Goal: Task Accomplishment & Management: Manage account settings

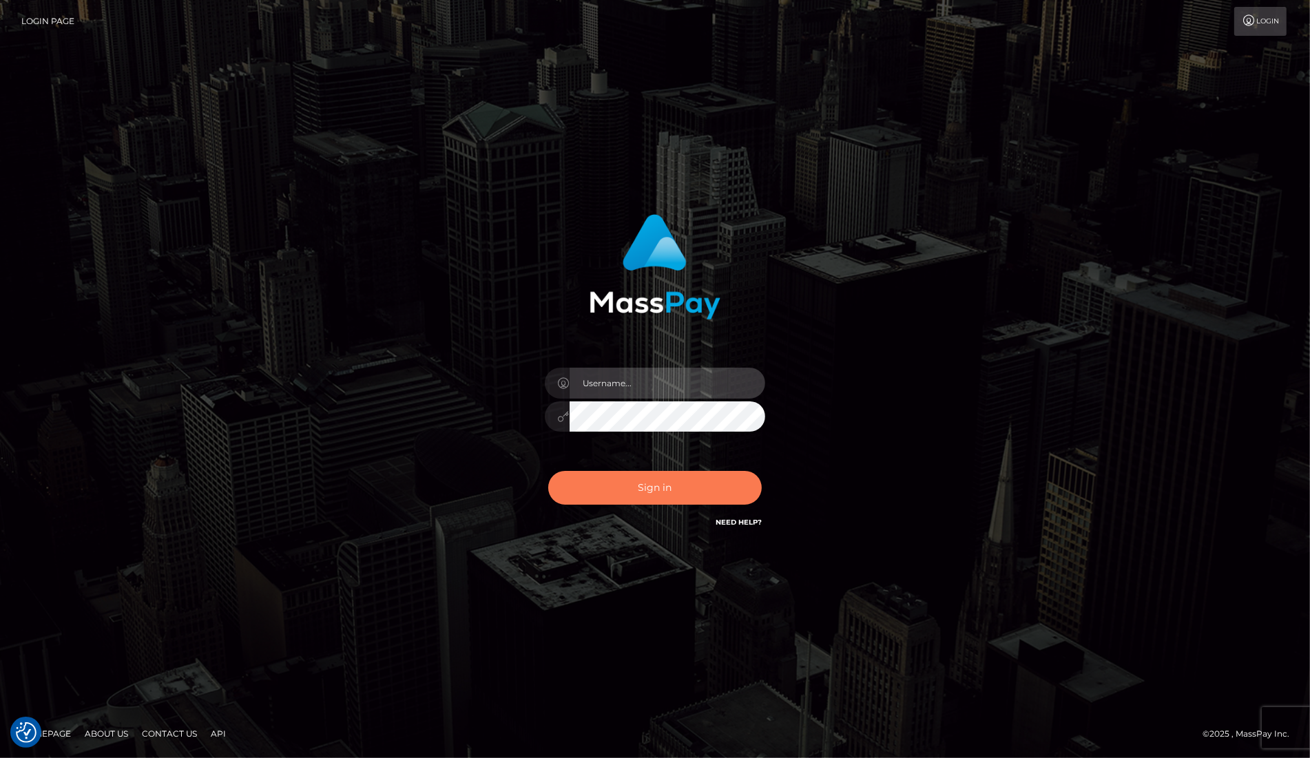
type input "dany baker boulanger"
click at [702, 487] on button "Sign in" at bounding box center [654, 488] width 213 height 34
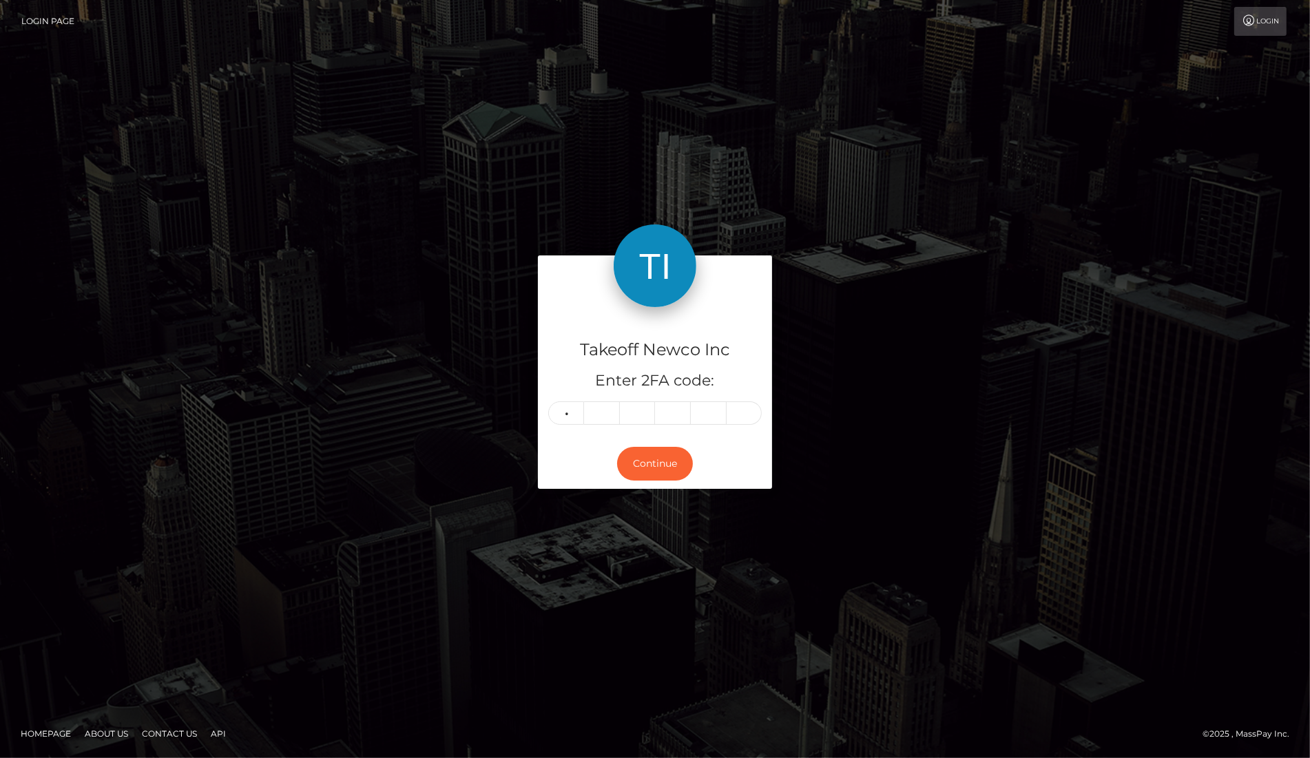
type input "7"
type input "0"
type input "4"
type input "1"
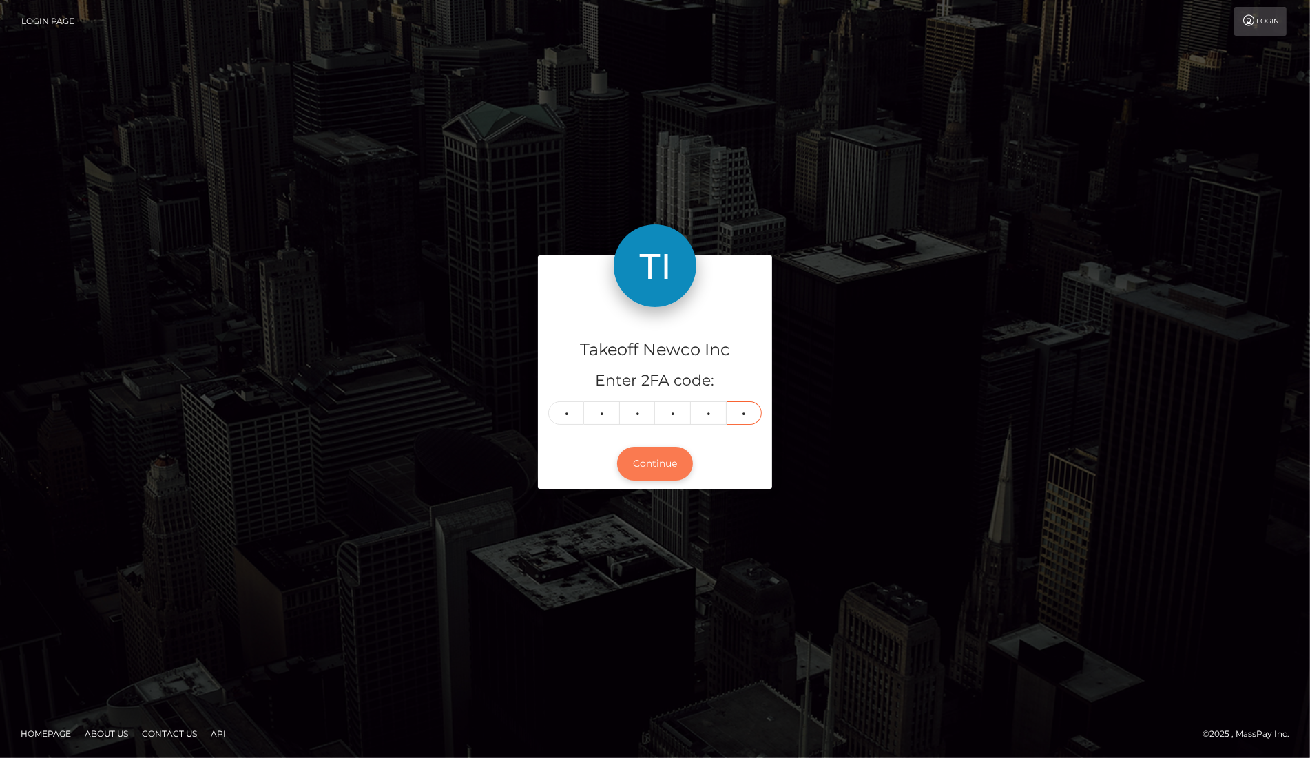
type input "8"
click at [660, 460] on button "Continue" at bounding box center [655, 464] width 76 height 34
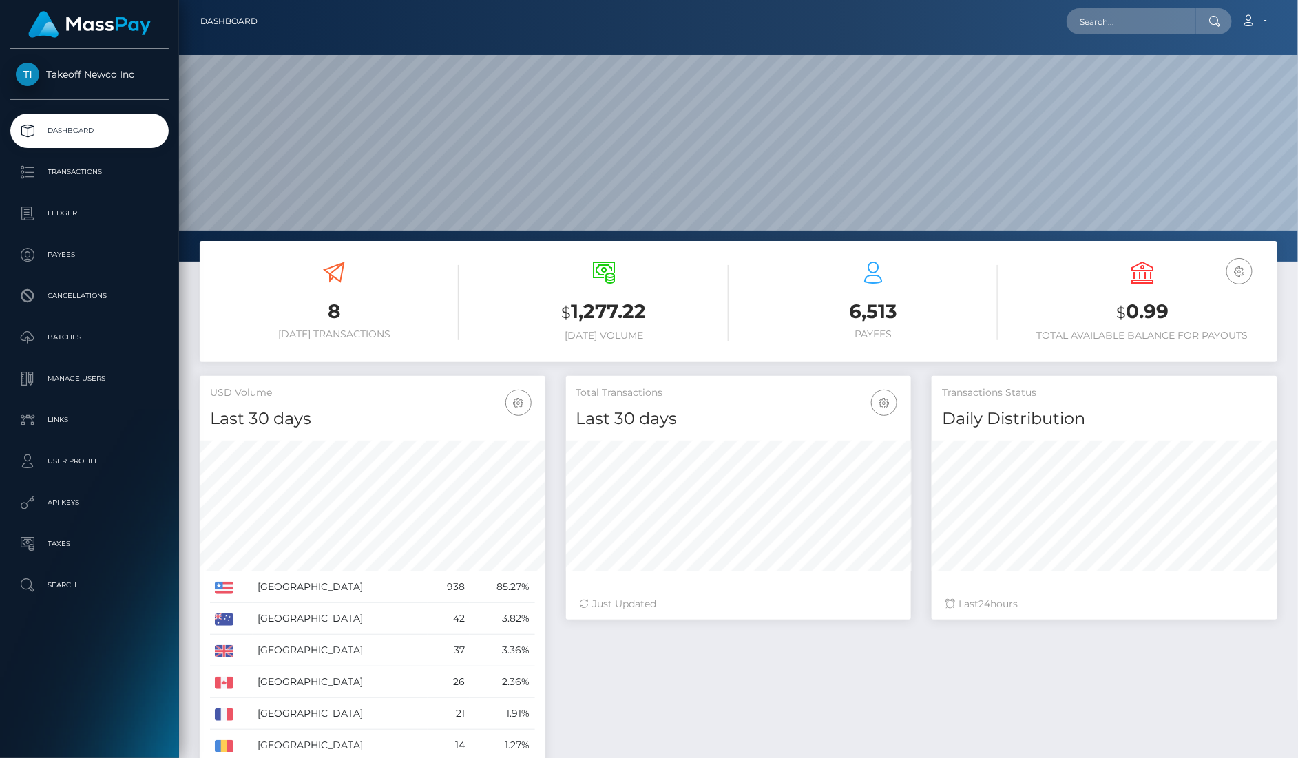
scroll to position [242, 345]
click at [1133, 20] on input "text" at bounding box center [1131, 21] width 129 height 26
paste input "vjBULNKTUzVu2r8K815dx0klUFt1"
type input "vjBULNKTUzVu2r8K815dx0klUFt1"
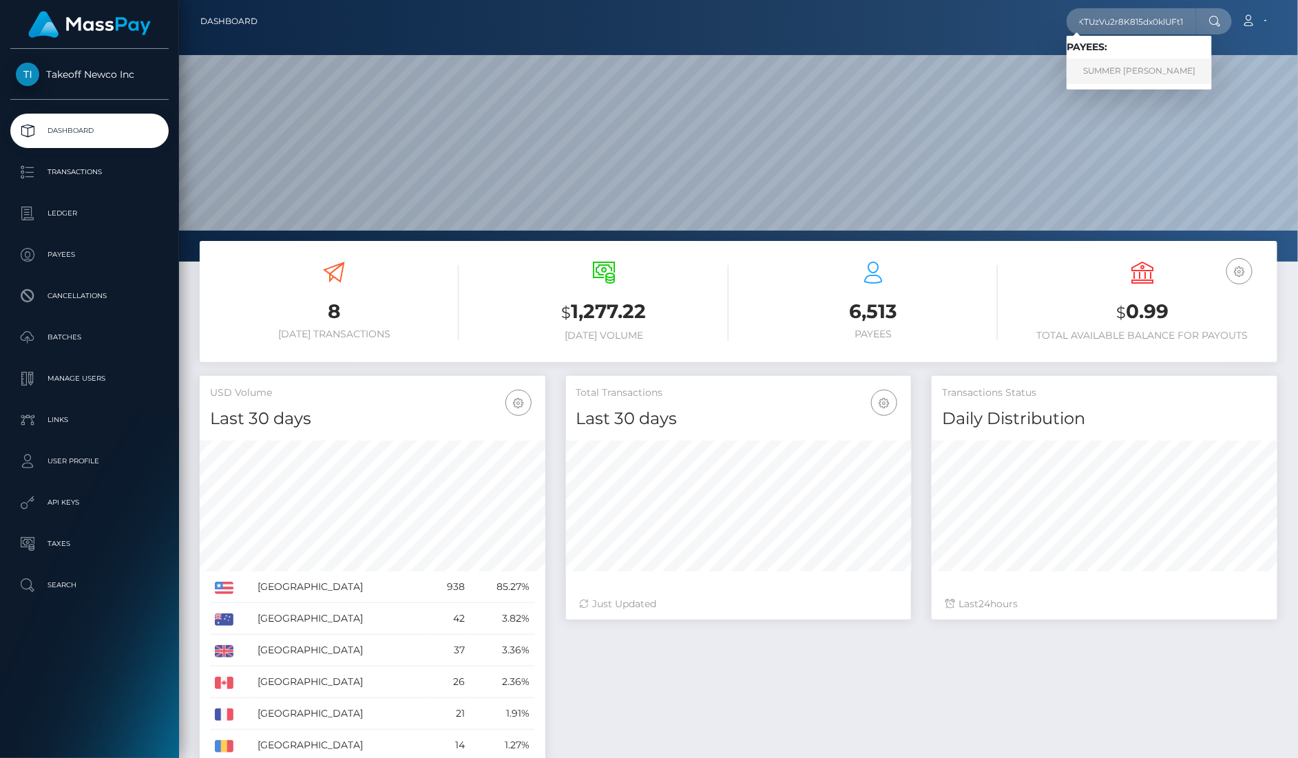
click at [1135, 71] on link "SUMMER MARIE WEIMERN" at bounding box center [1139, 71] width 145 height 25
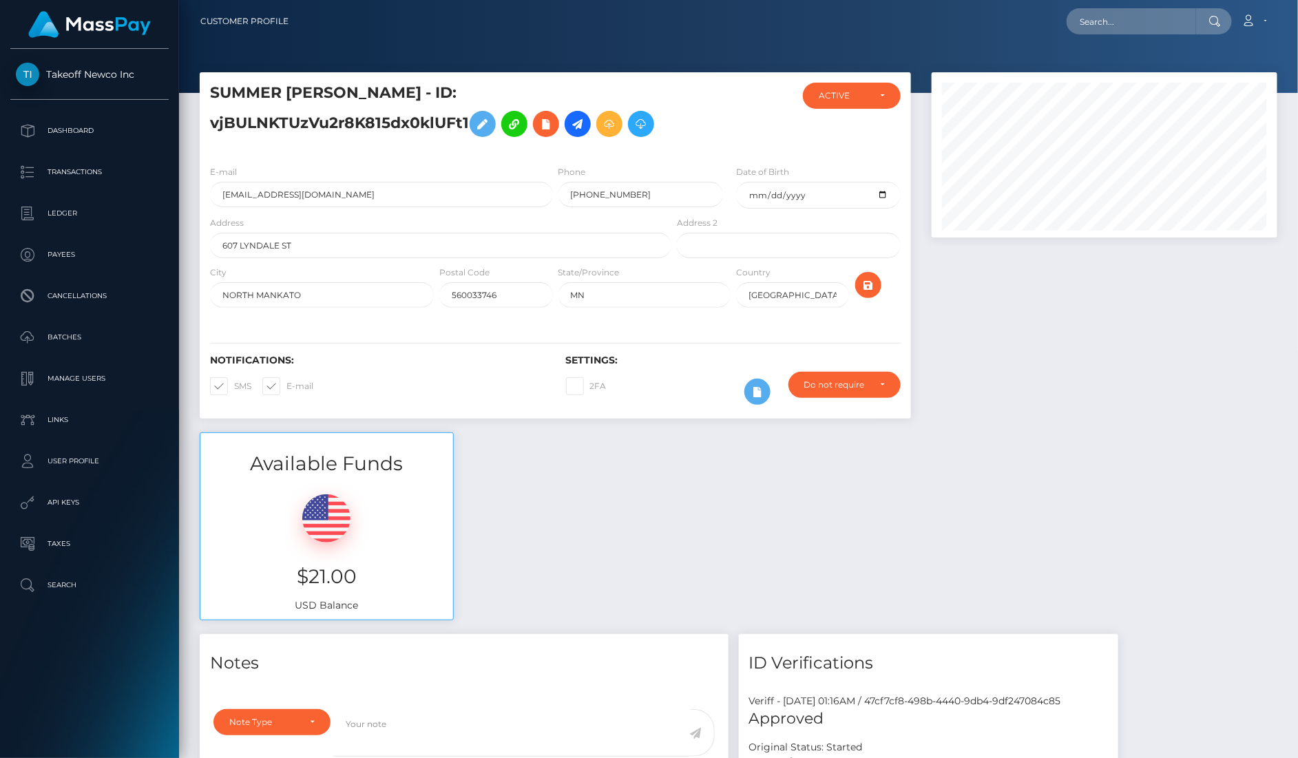
scroll to position [165, 345]
click at [649, 195] on input "[PHONE_NUMBER]" at bounding box center [640, 194] width 165 height 25
click at [649, 194] on input "[PHONE_NUMBER]" at bounding box center [640, 194] width 165 height 25
paste input "[PHONE_NUMBER]"
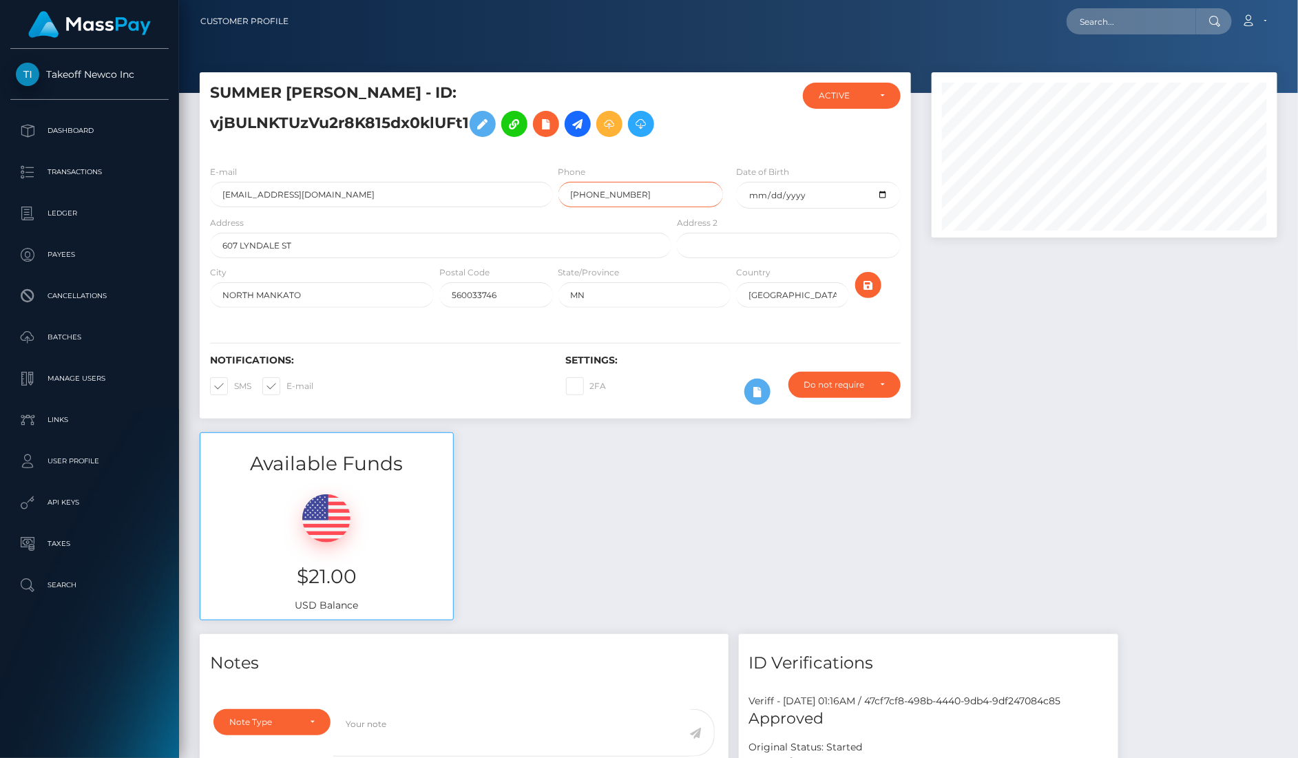
click at [570, 194] on input "[PHONE_NUMBER]" at bounding box center [640, 194] width 165 height 25
type input "06128146018"
click at [874, 286] on icon "submit" at bounding box center [868, 285] width 17 height 17
click at [1124, 28] on input "text" at bounding box center [1131, 21] width 129 height 26
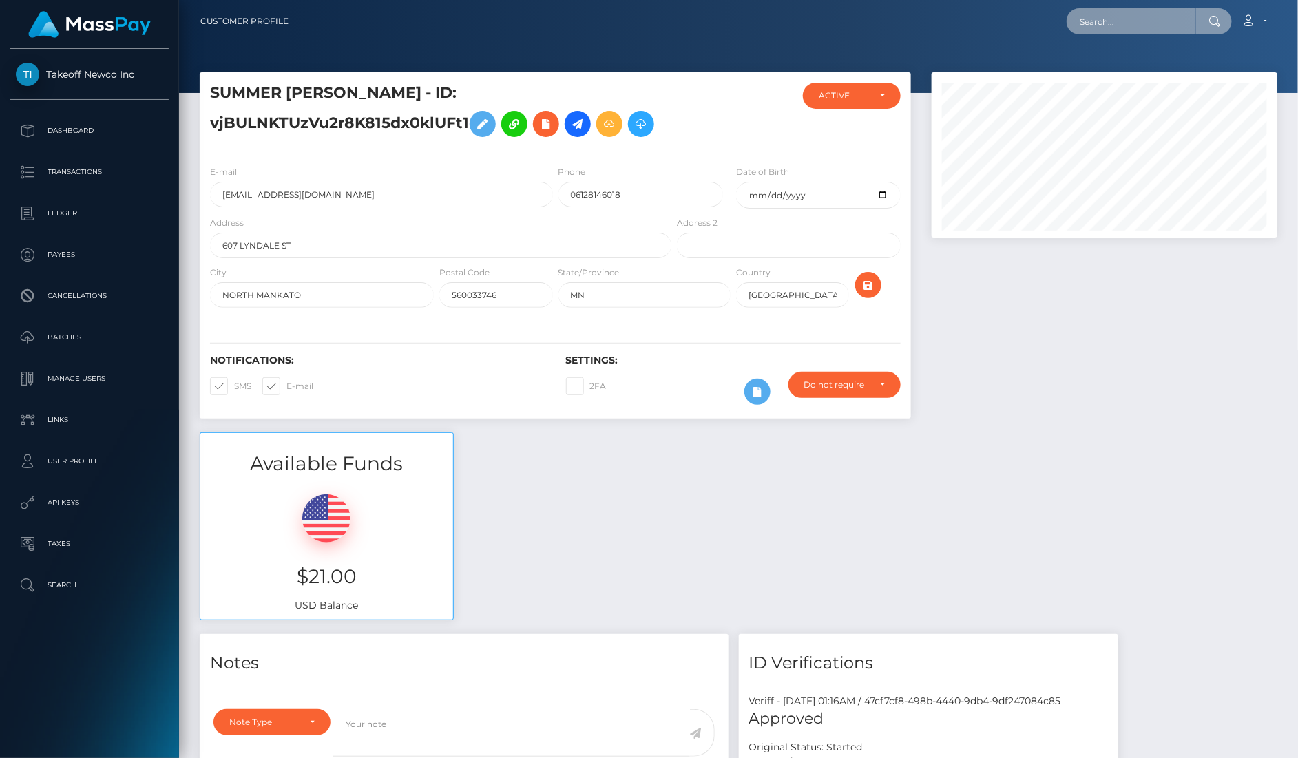
paste input "l9xXsGTc4hTK5v6xWbJ228Y8Vrp1"
type input "l9xXsGTc4hTK5v6xWbJ228Y8Vrp1"
click at [1156, 74] on link "[PERSON_NAME]" at bounding box center [1122, 71] width 110 height 25
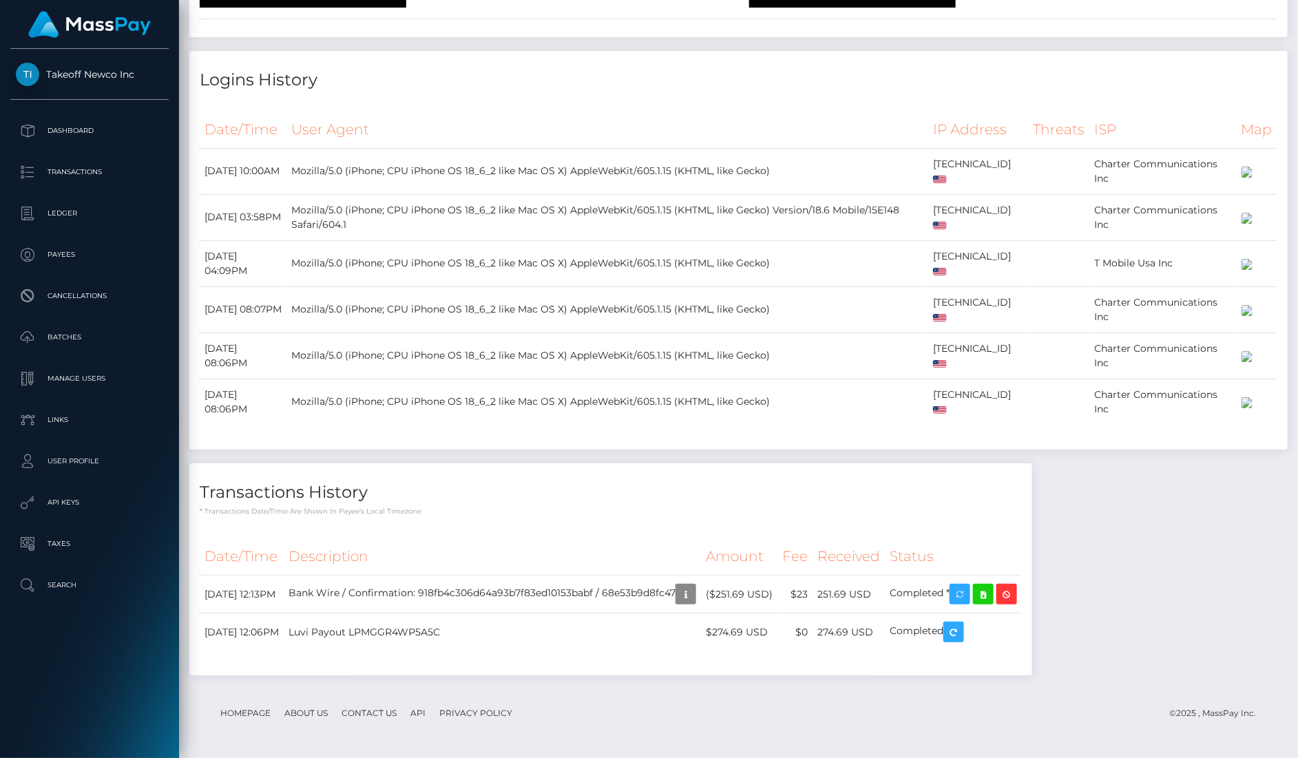
scroll to position [3432, 0]
click at [992, 603] on icon at bounding box center [983, 594] width 17 height 17
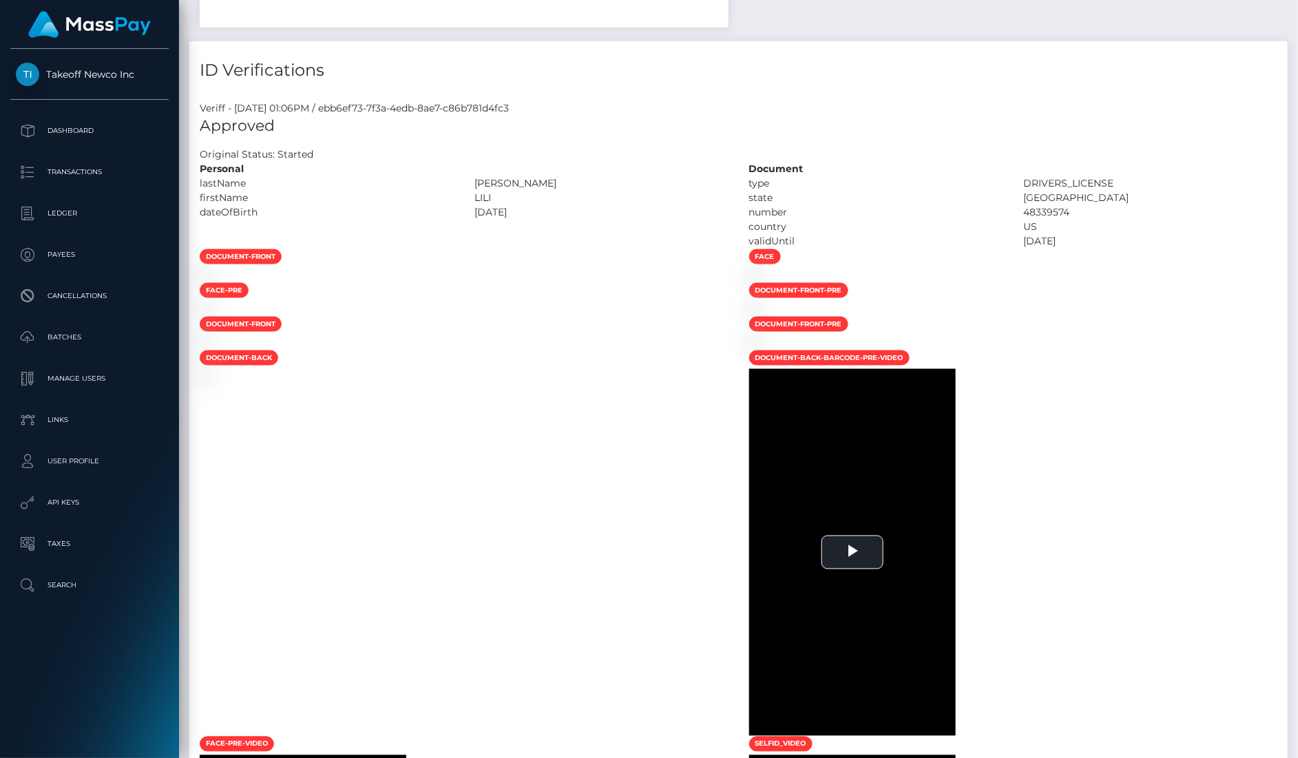
scroll to position [0, 0]
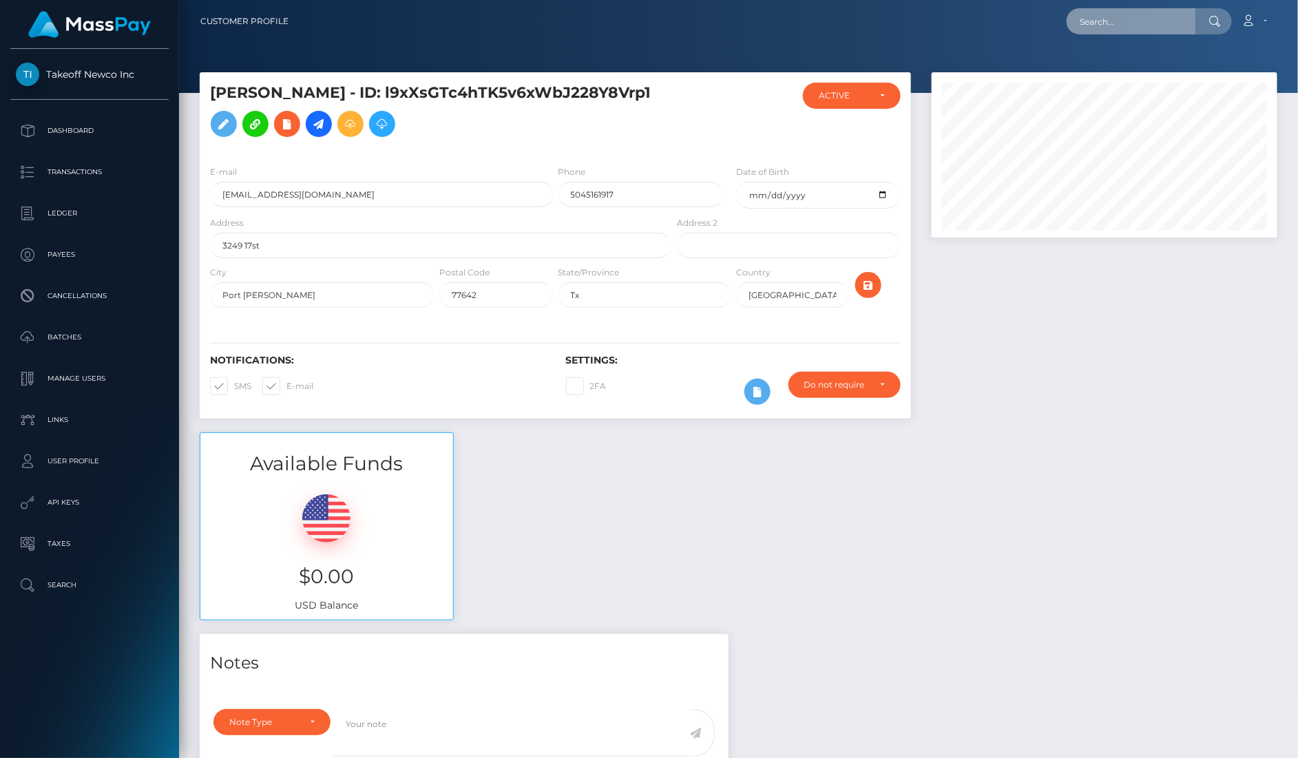
click at [1113, 31] on input "text" at bounding box center [1131, 21] width 129 height 26
click at [93, 136] on p "Dashboard" at bounding box center [89, 131] width 147 height 21
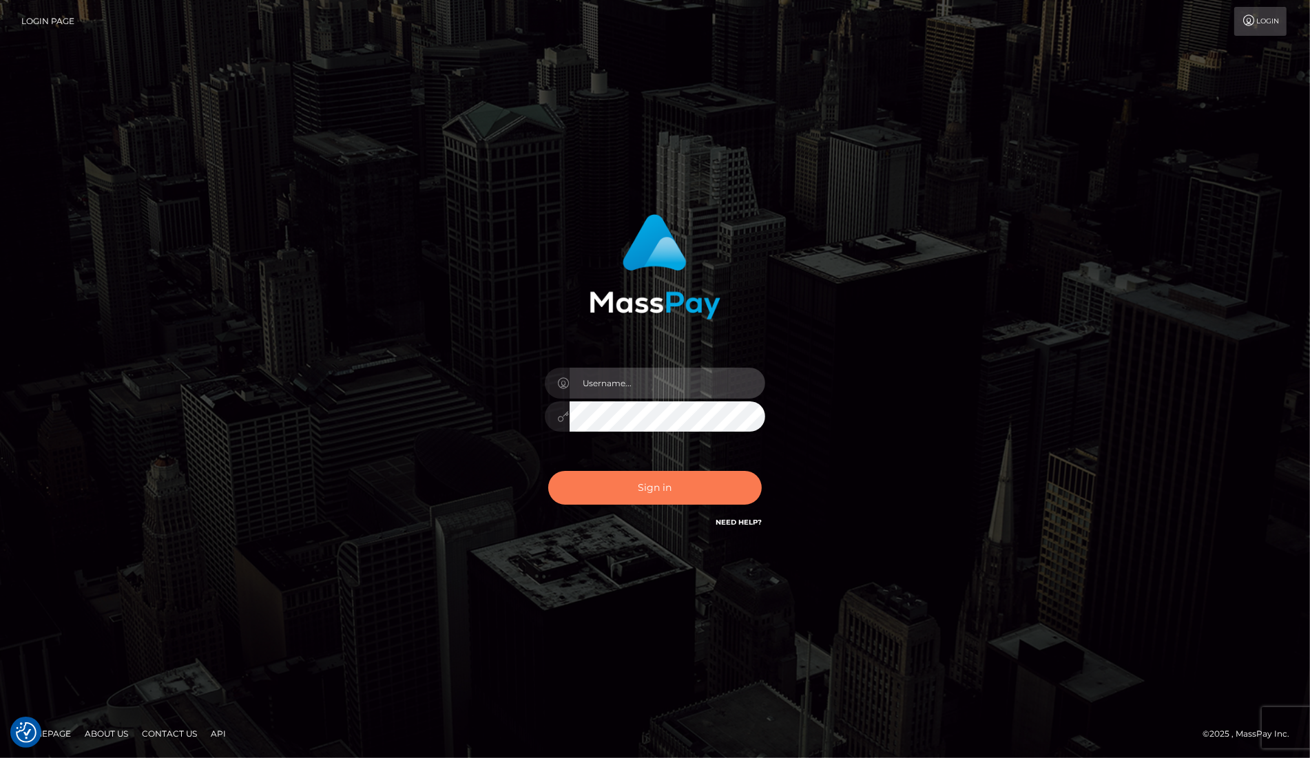
type input "dany baker boulanger"
click at [722, 477] on button "Sign in" at bounding box center [654, 488] width 213 height 34
type input "dany baker boulanger"
click at [722, 477] on button "Sign in" at bounding box center [654, 488] width 213 height 34
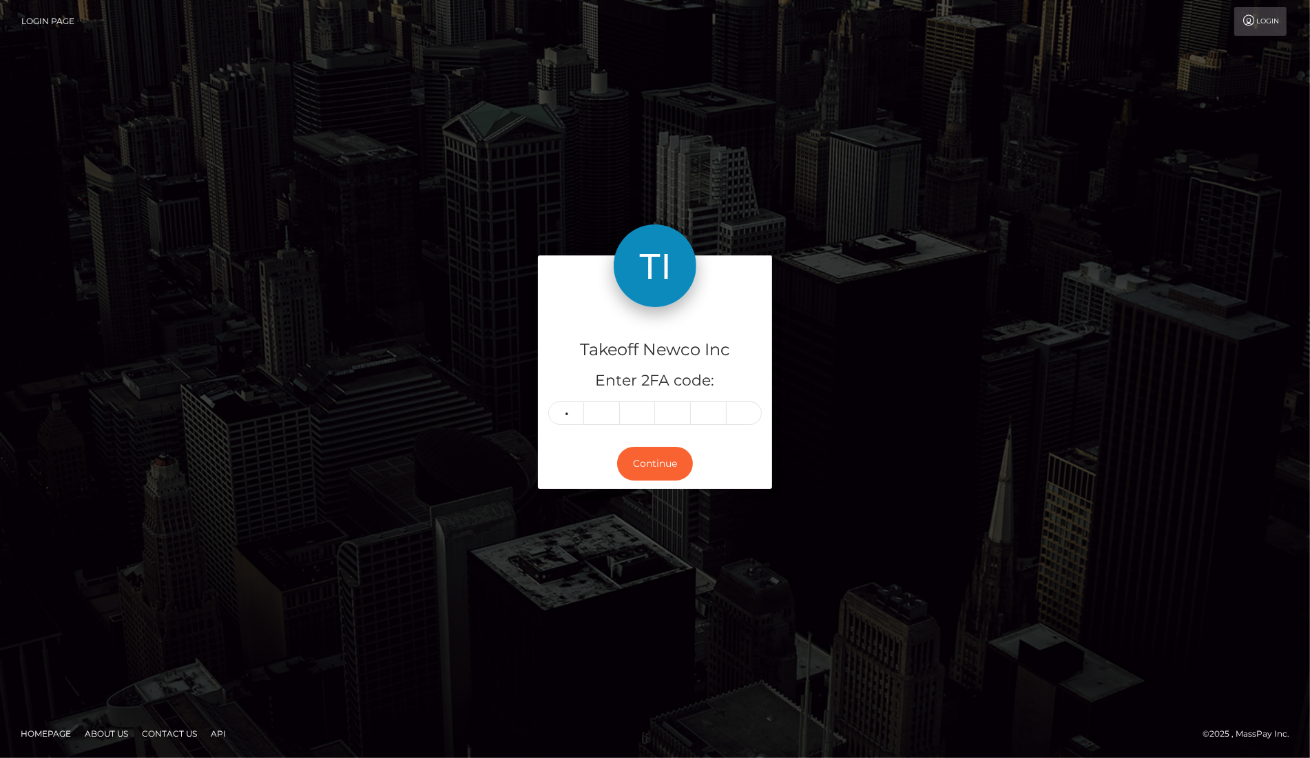
type input "8"
type input "9"
type input "5"
type input "2"
type input "9"
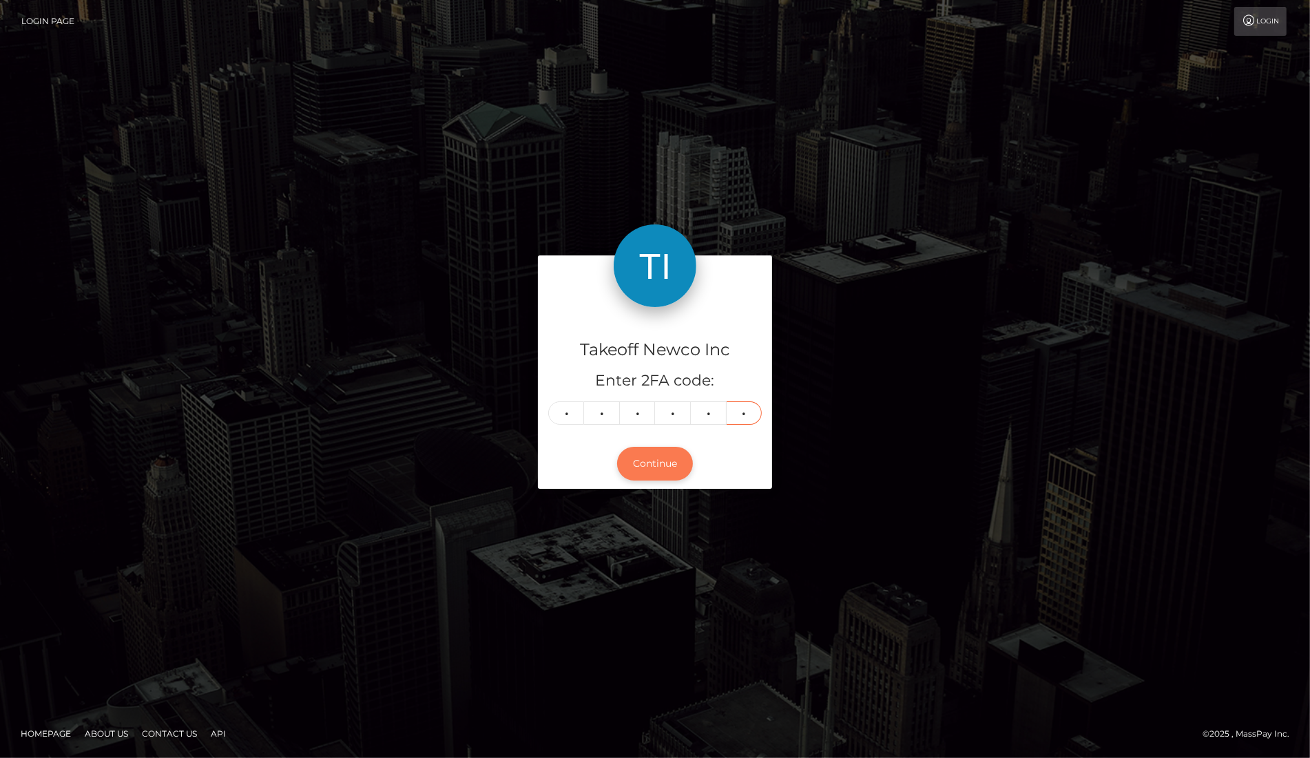
type input "7"
click at [676, 447] on button "Continue" at bounding box center [655, 464] width 76 height 34
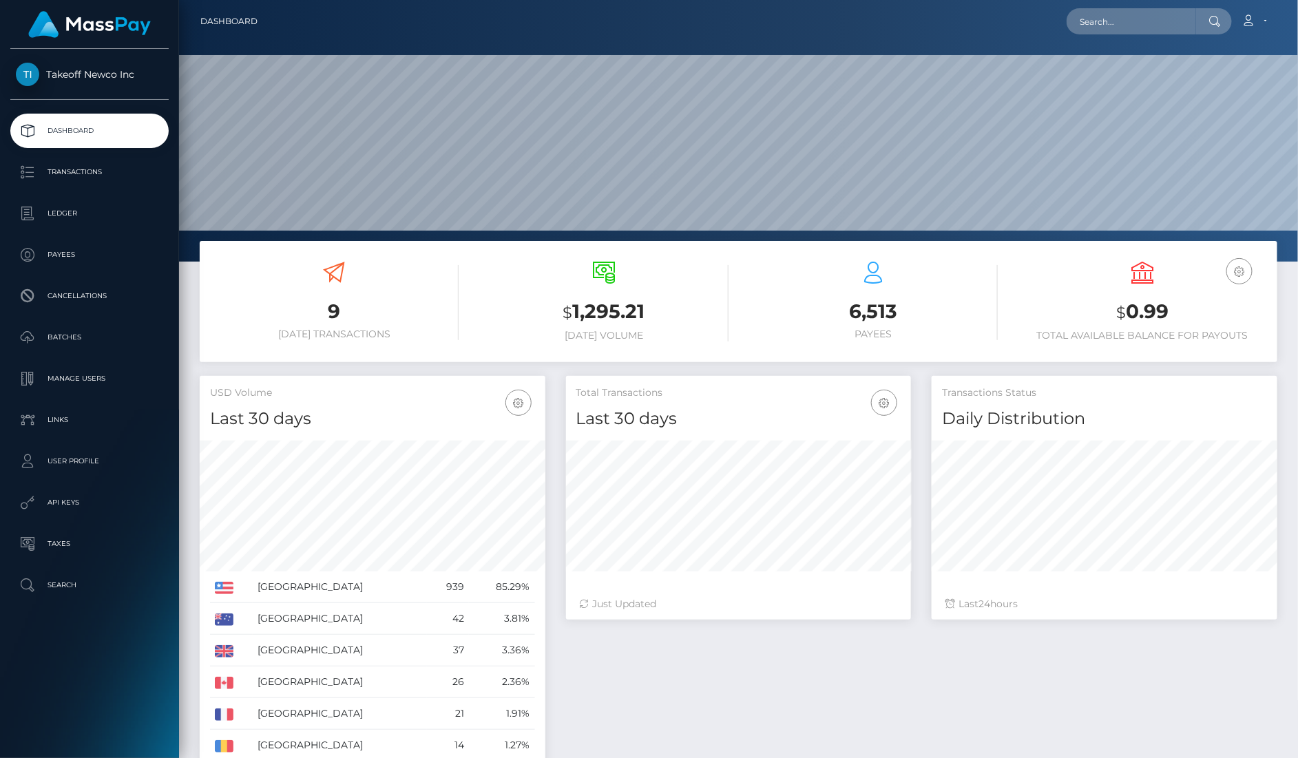
scroll to position [242, 345]
click at [1138, 30] on input "text" at bounding box center [1131, 21] width 129 height 26
paste input "vjBULNKTUzVu2r8K815dx0klUFt1"
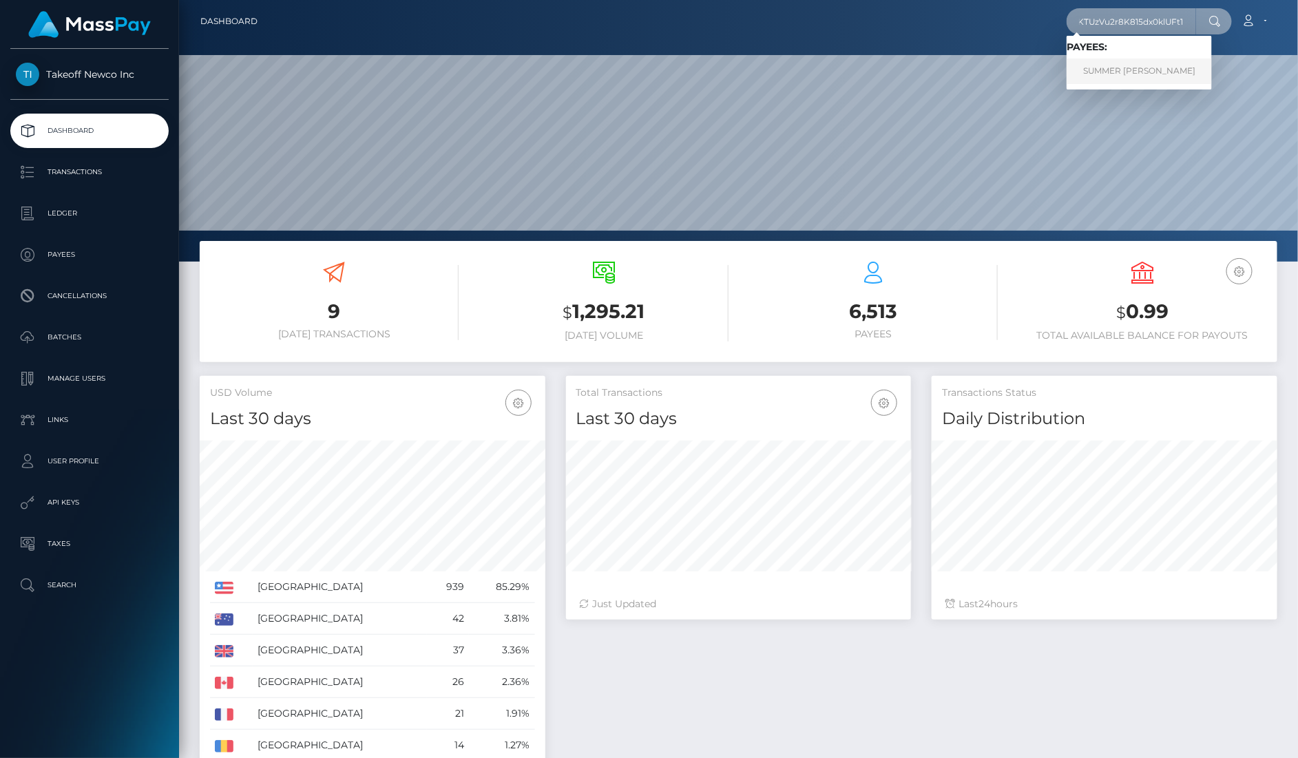
type input "vjBULNKTUzVu2r8K815dx0klUFt1"
click at [1135, 61] on link "SUMMER MARIE WEIMERN" at bounding box center [1139, 71] width 145 height 25
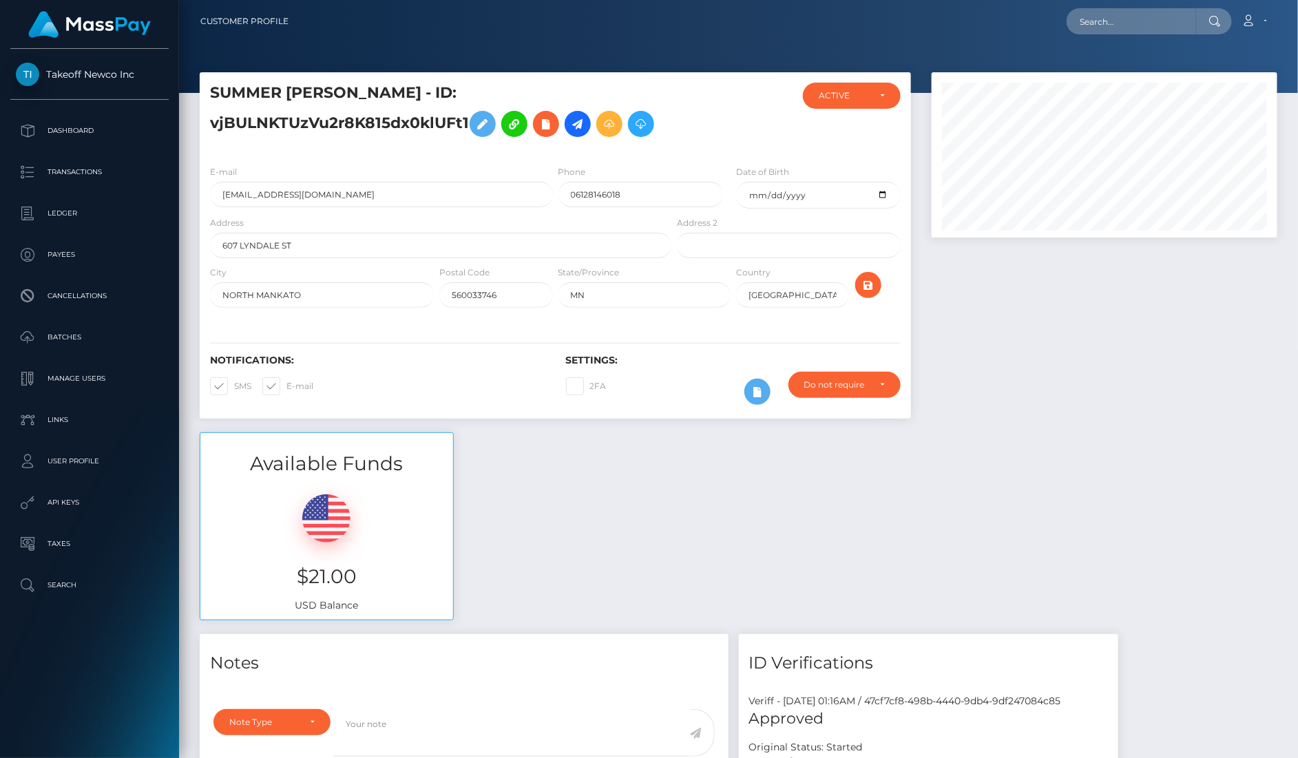
scroll to position [165, 345]
click at [574, 190] on input "06128146018" at bounding box center [640, 194] width 165 height 25
type input "6128146018"
click at [877, 272] on div at bounding box center [881, 290] width 59 height 50
click at [876, 275] on button "submit" at bounding box center [868, 285] width 26 height 26
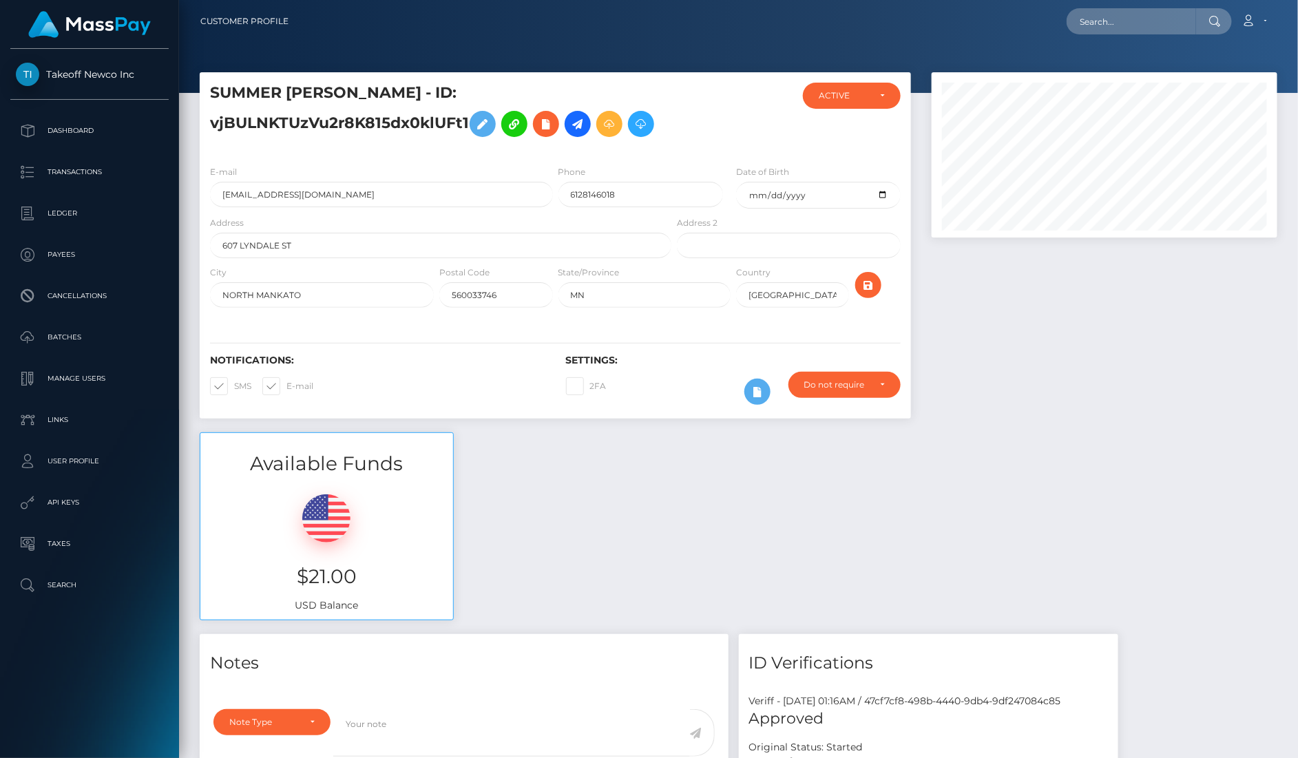
scroll to position [165, 345]
